Goal: Complete application form

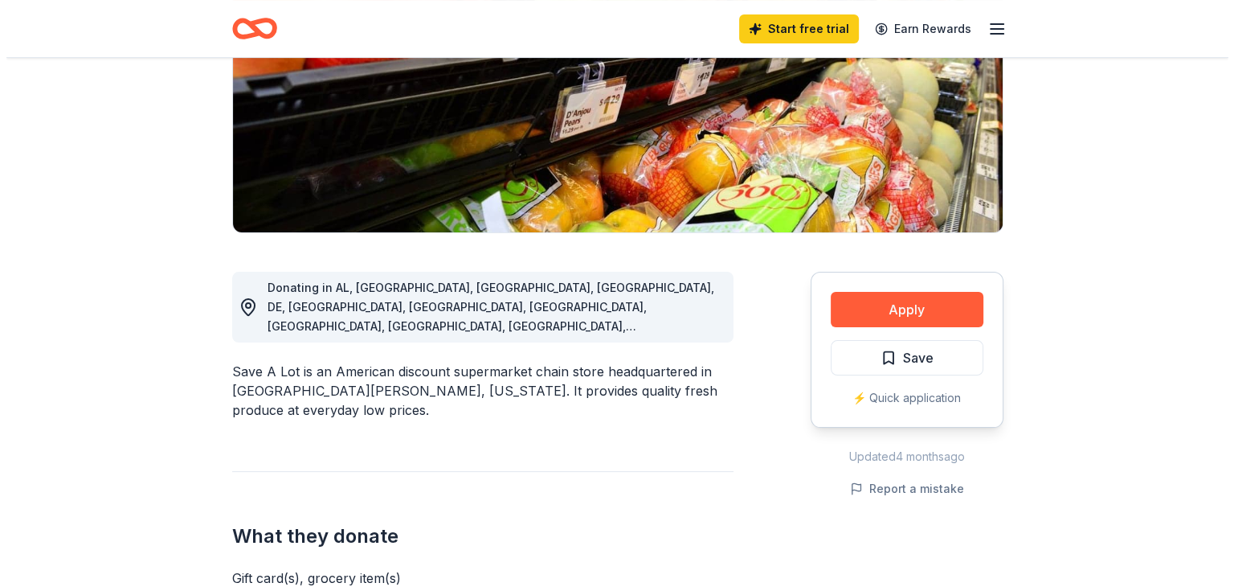
scroll to position [241, 0]
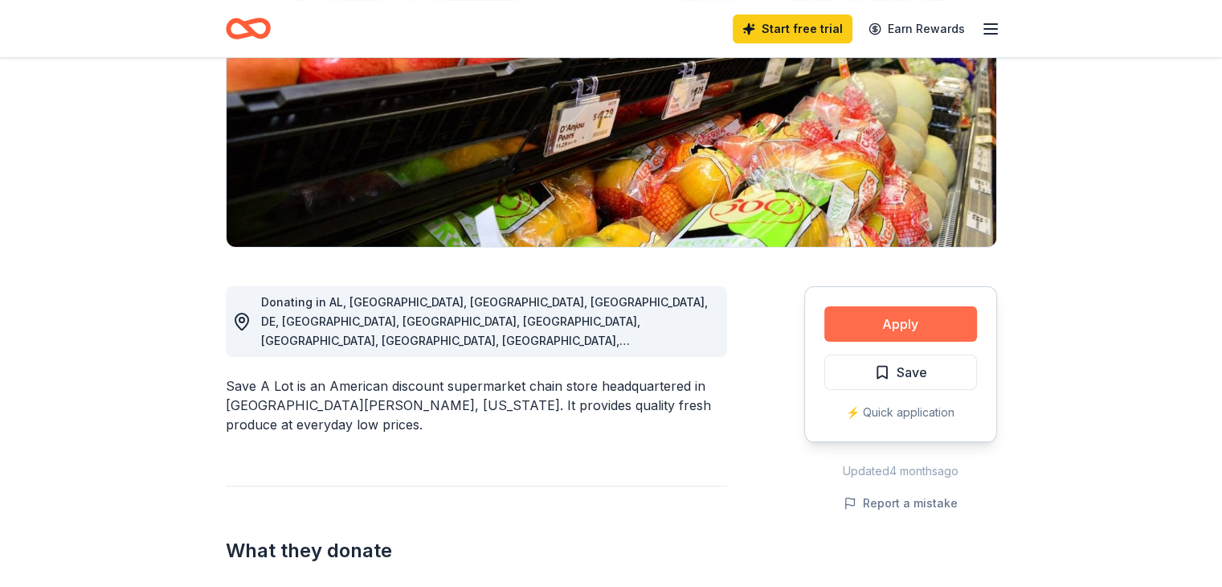
click at [912, 317] on button "Apply" at bounding box center [901, 323] width 153 height 35
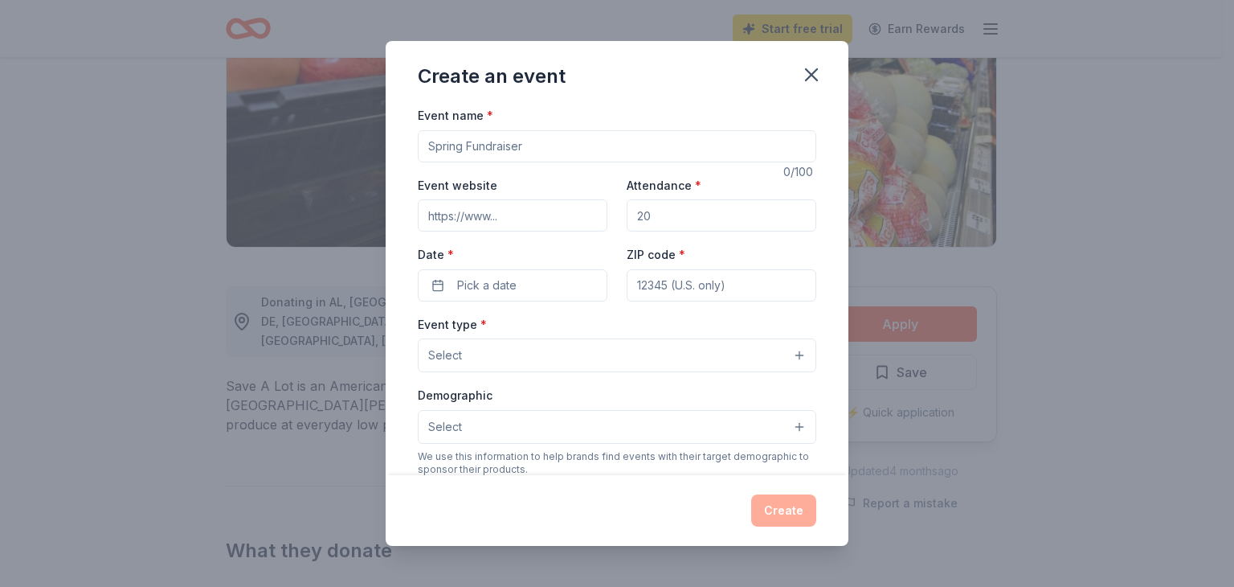
click at [603, 145] on input "Event name *" at bounding box center [617, 146] width 399 height 32
type input "FamGiving Turkey + Food Drive"
click at [497, 211] on input "Event website" at bounding box center [513, 215] width 190 height 32
click at [681, 218] on input "Attendance *" at bounding box center [722, 215] width 190 height 32
type input "200"
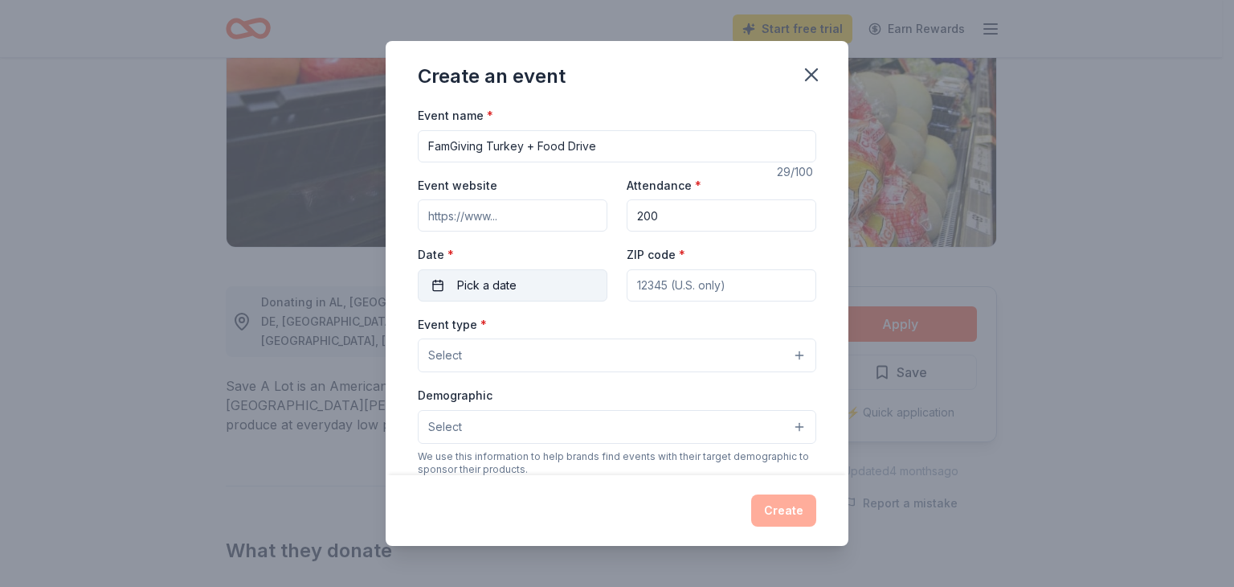
click at [513, 279] on span "Pick a date" at bounding box center [486, 285] width 59 height 19
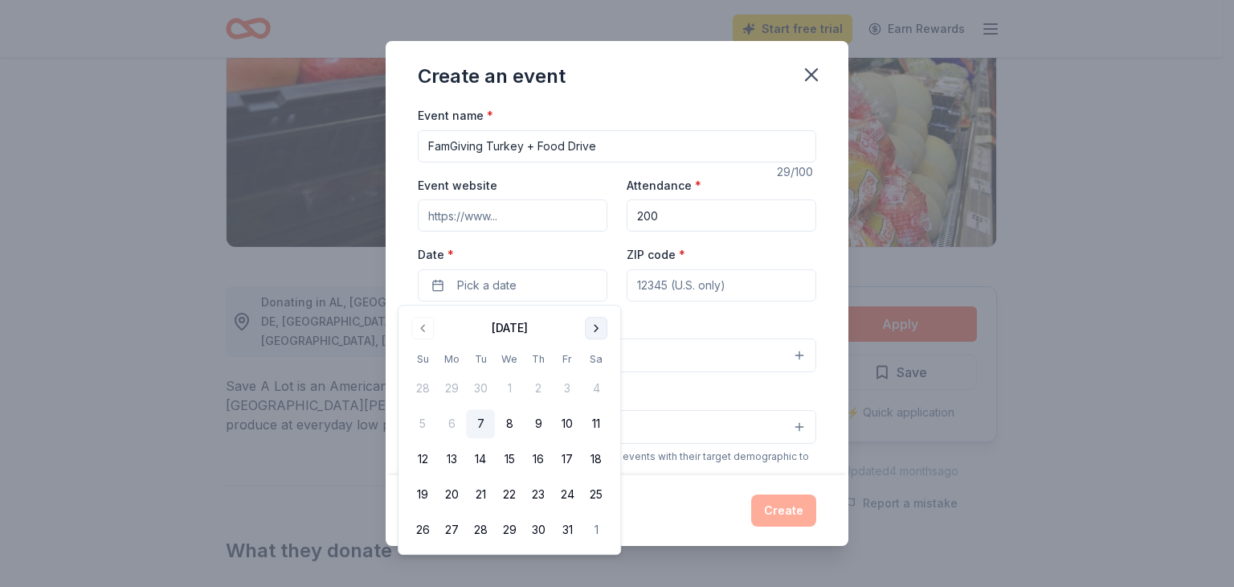
click at [594, 325] on button "Go to next month" at bounding box center [596, 328] width 23 height 23
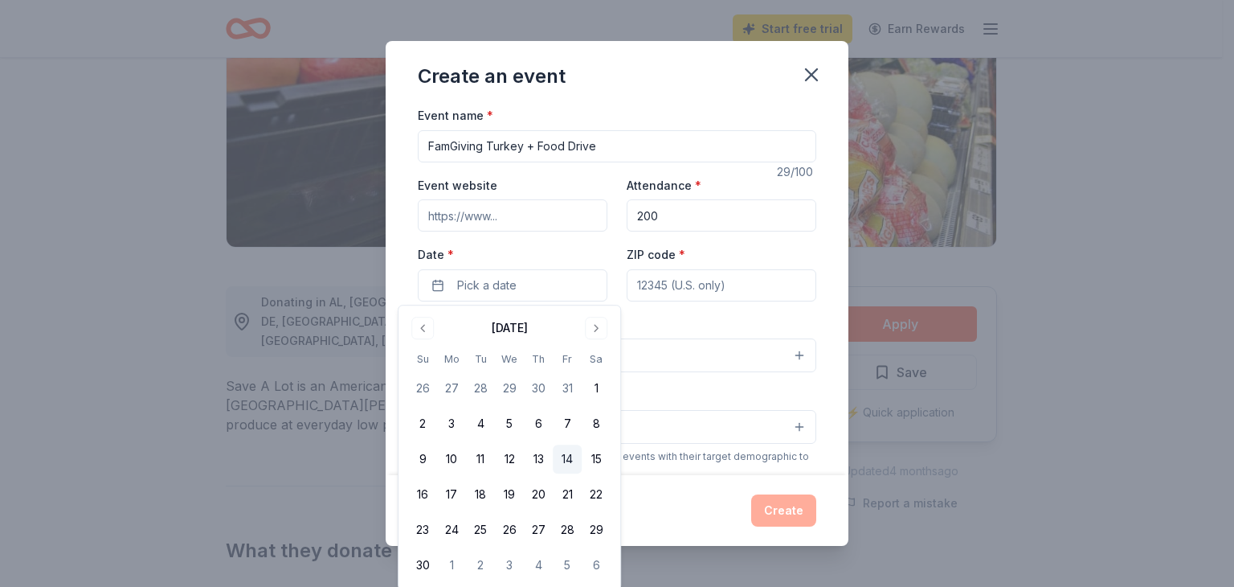
click at [569, 460] on button "14" at bounding box center [567, 458] width 29 height 29
click at [664, 286] on input "ZIP code *" at bounding box center [722, 285] width 190 height 32
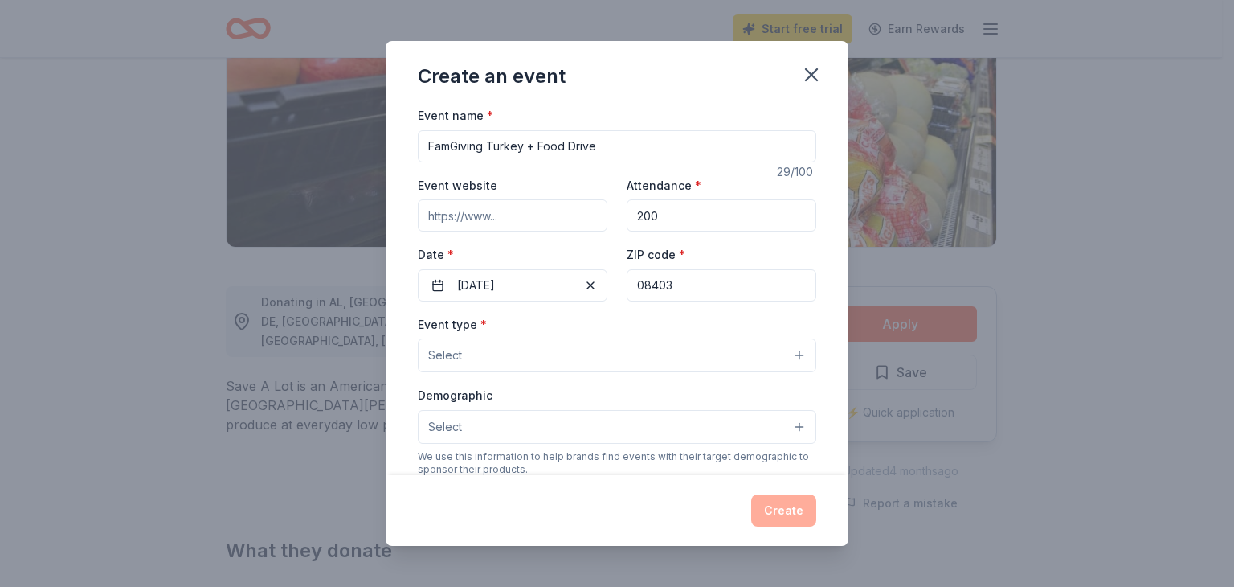
type input "08403"
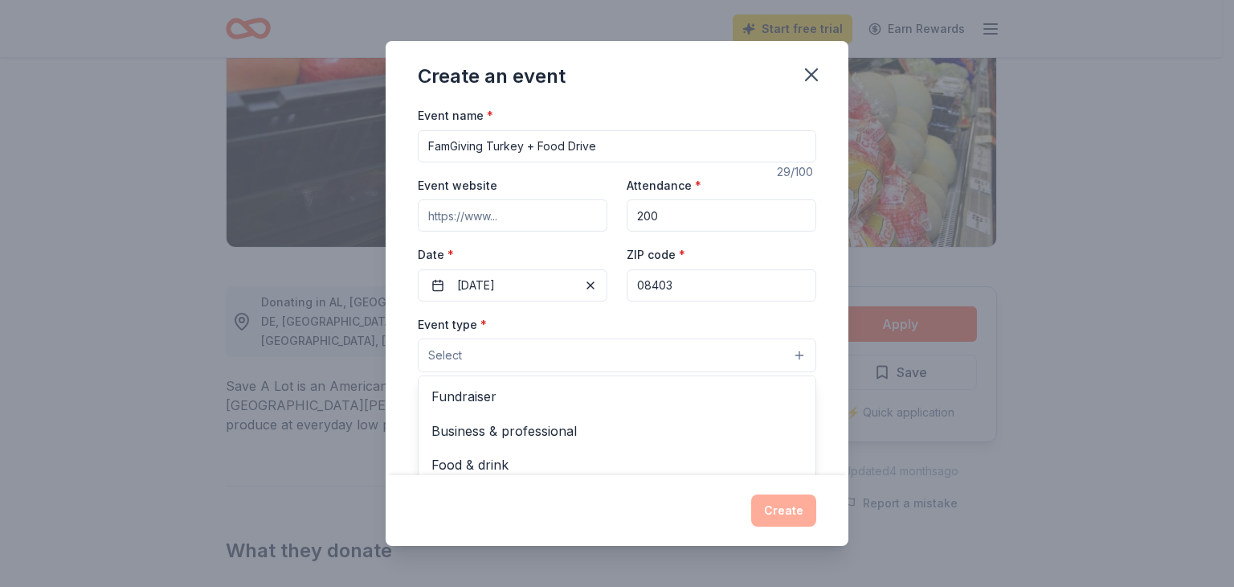
click at [550, 348] on button "Select" at bounding box center [617, 355] width 399 height 34
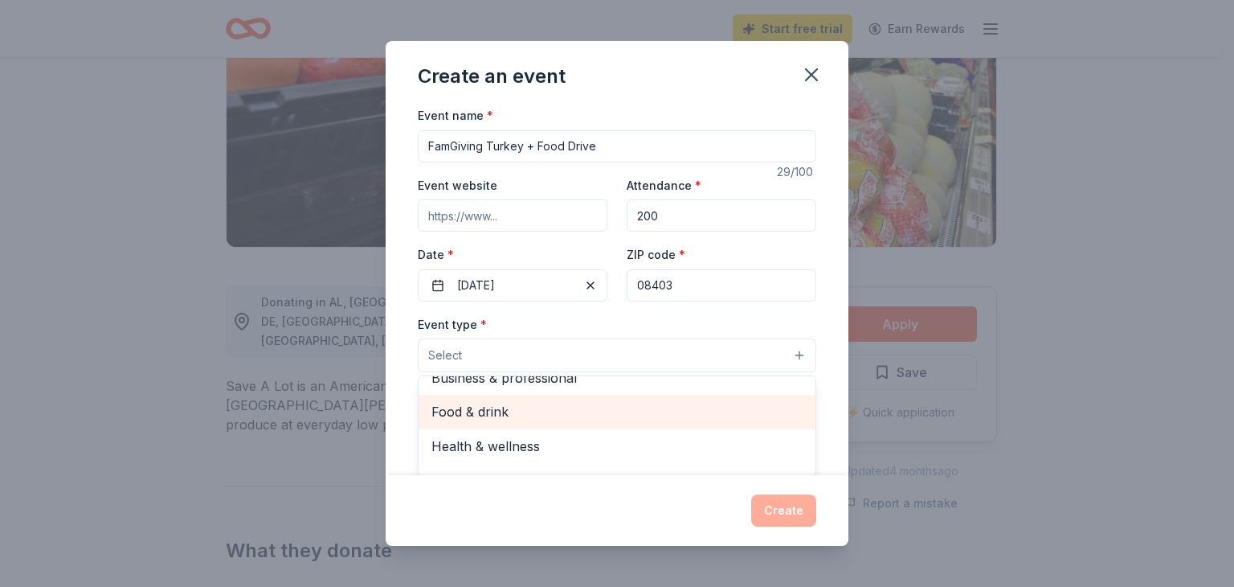
click at [475, 406] on span "Food & drink" at bounding box center [617, 411] width 371 height 21
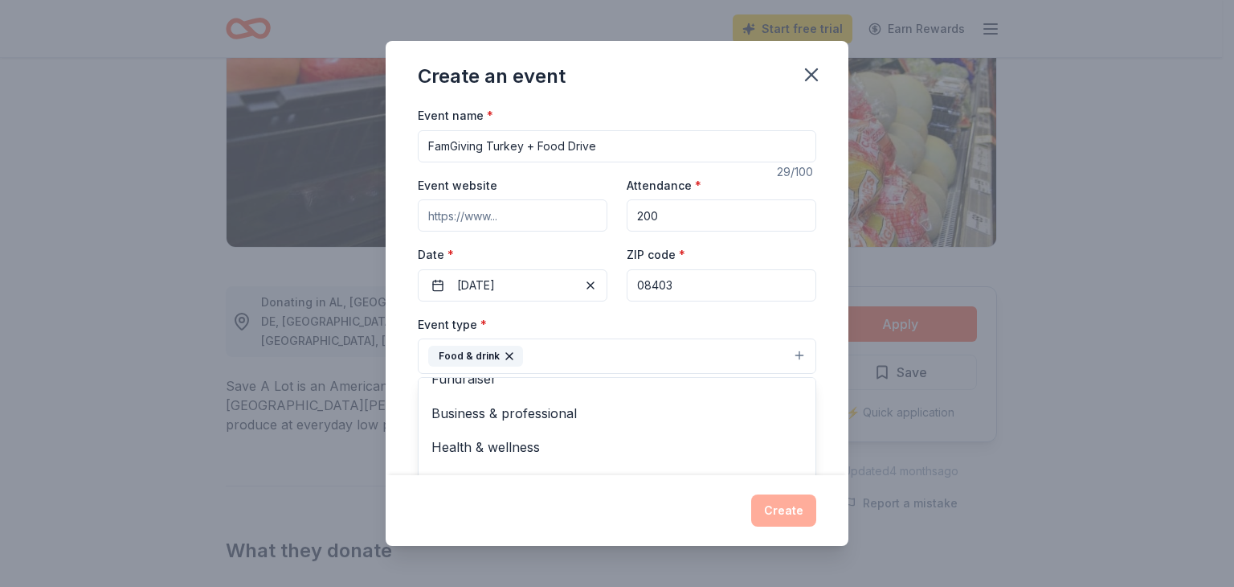
click at [559, 319] on div "Event type * Food & drink Fundraiser Business & professional Health & wellness …" at bounding box center [617, 344] width 399 height 60
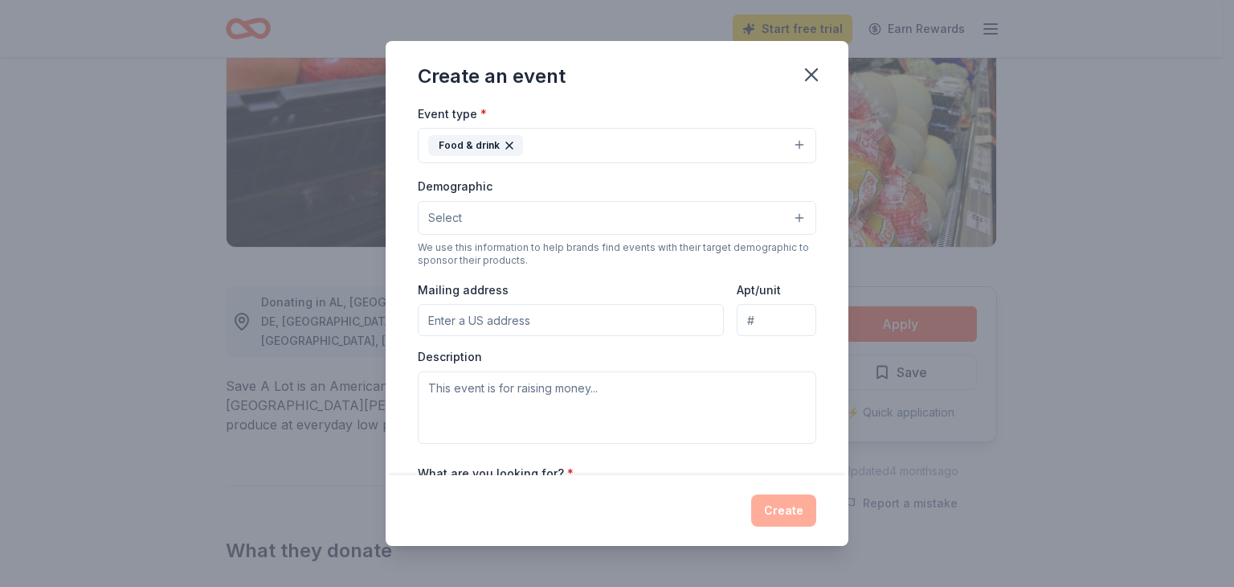
scroll to position [161, 0]
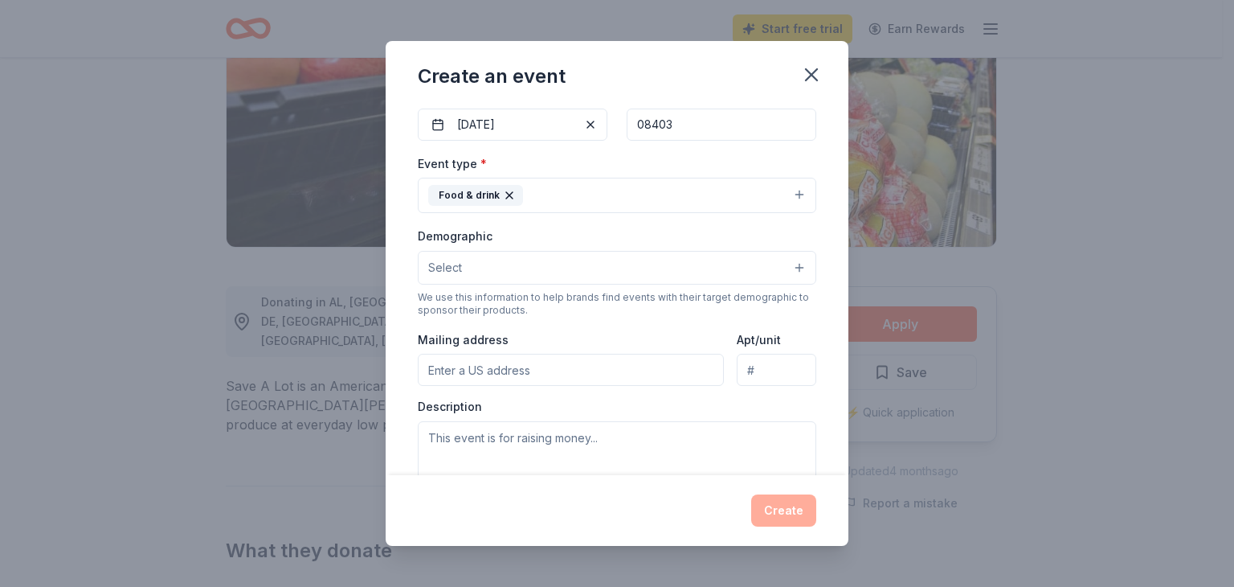
click at [517, 274] on button "Select" at bounding box center [617, 268] width 399 height 34
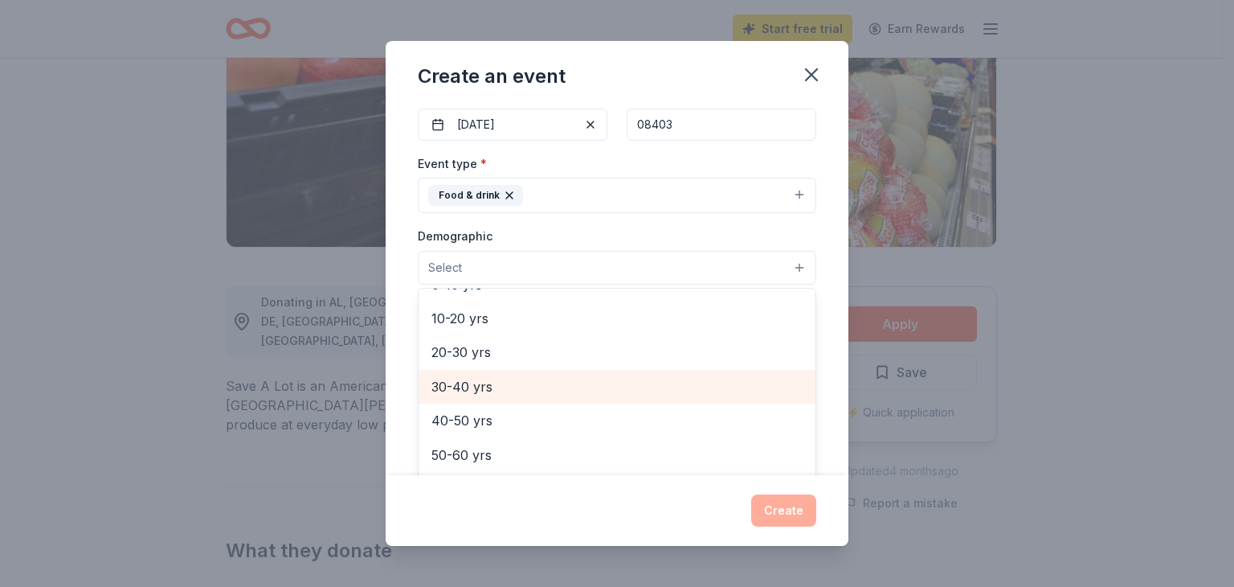
scroll to position [0, 0]
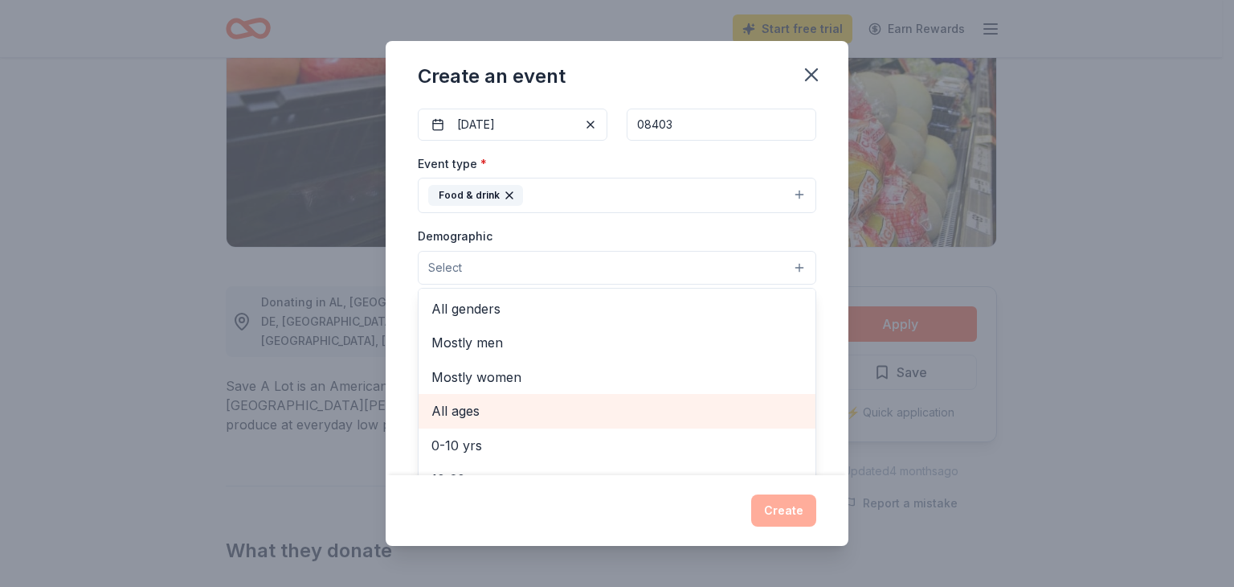
click at [469, 405] on span "All ages" at bounding box center [617, 410] width 371 height 21
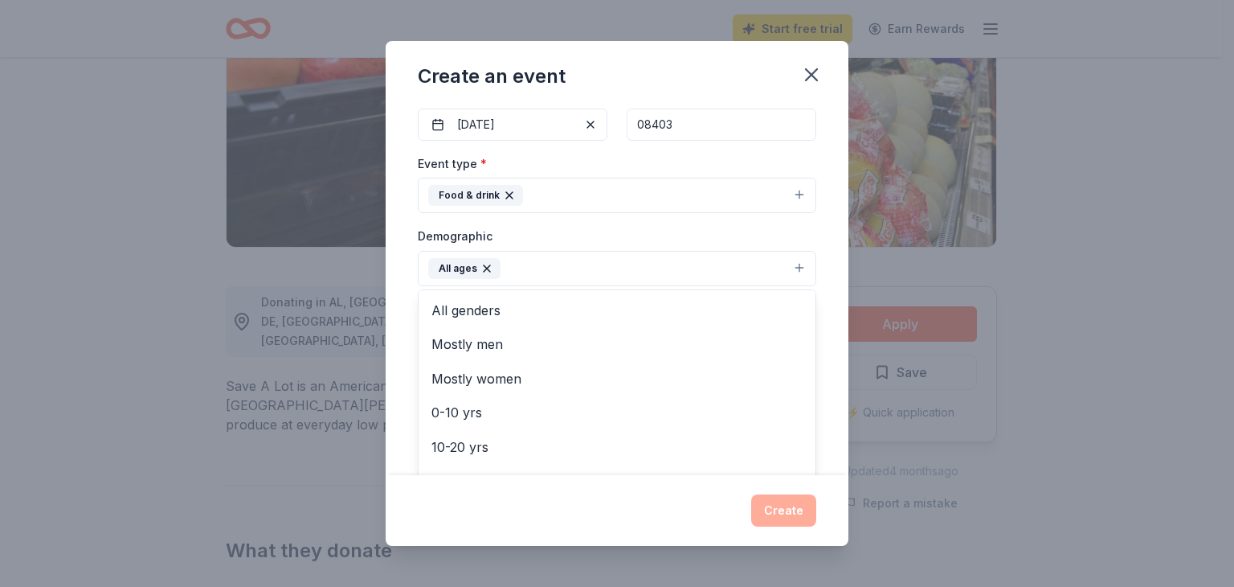
click at [403, 278] on div "Event name * FamGiving Turkey + Food Drive 29 /100 Event website Attendance * 2…" at bounding box center [617, 290] width 463 height 370
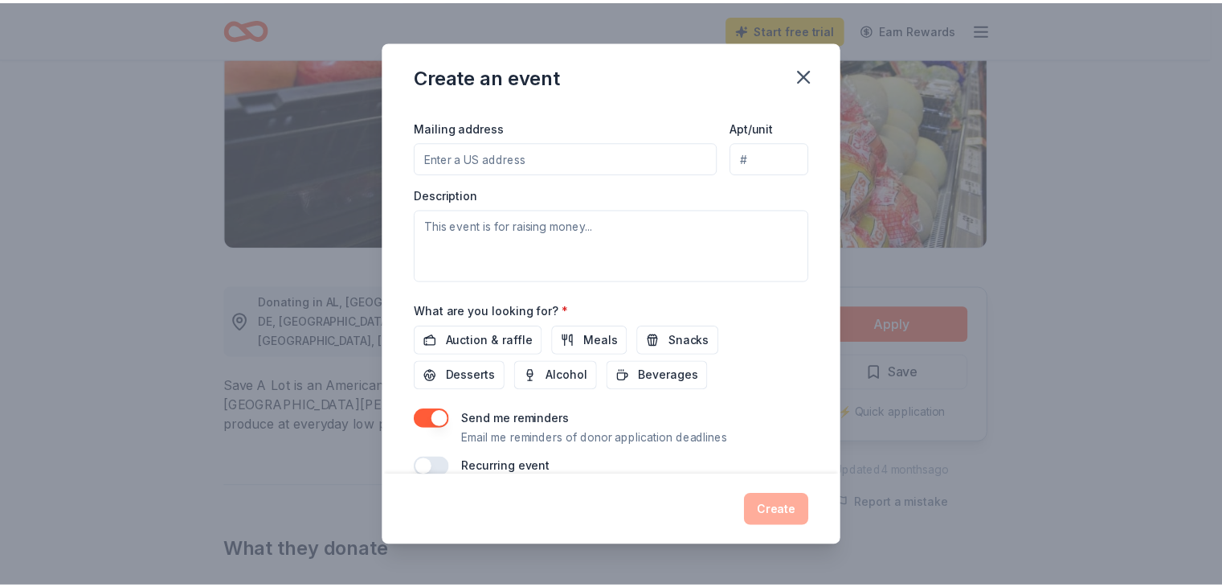
scroll to position [401, 0]
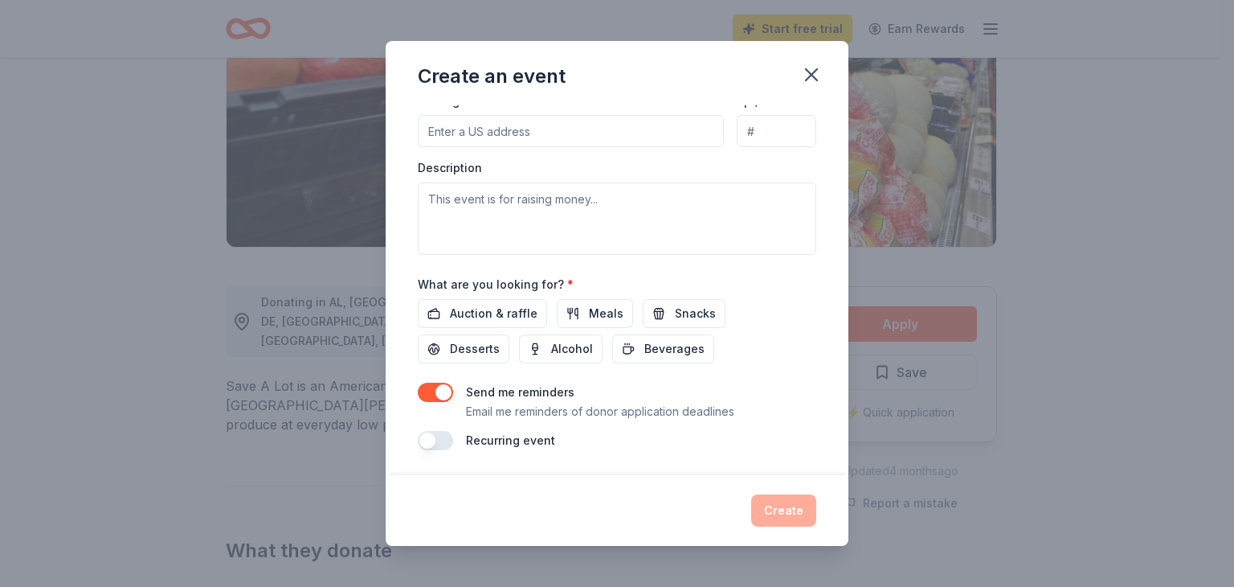
click at [814, 75] on icon "button" at bounding box center [811, 74] width 23 height 23
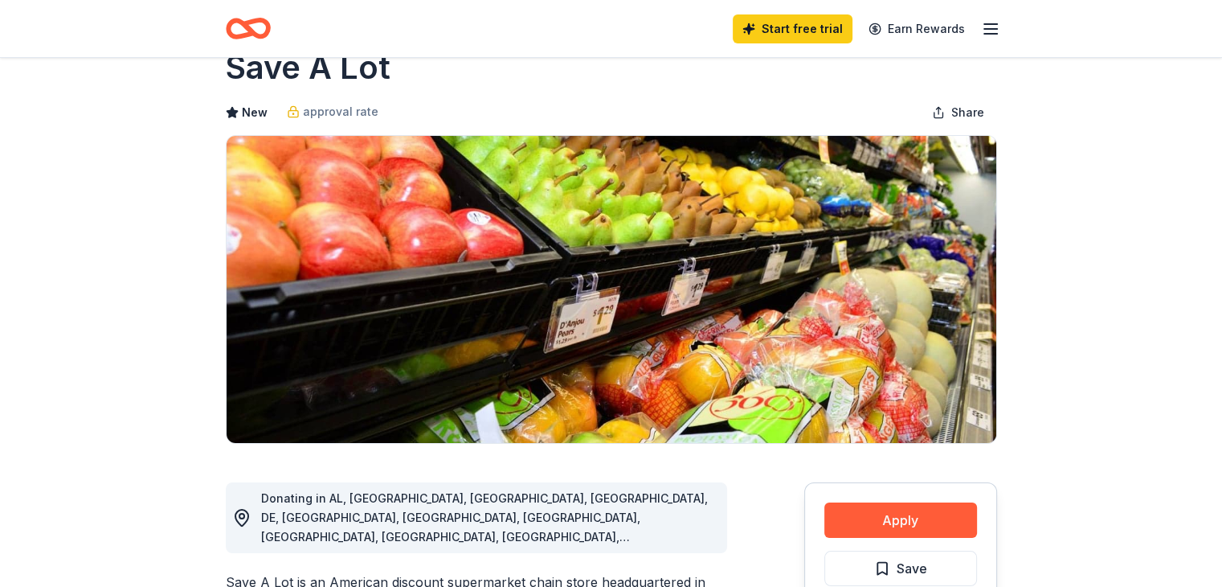
scroll to position [0, 0]
